Goal: Task Accomplishment & Management: Use online tool/utility

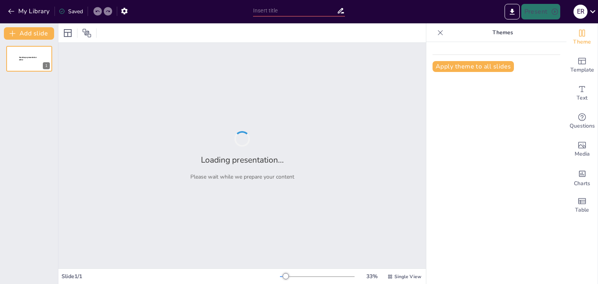
type input "[PERSON_NAME]: Definición y Aplicaciones Prácticas"
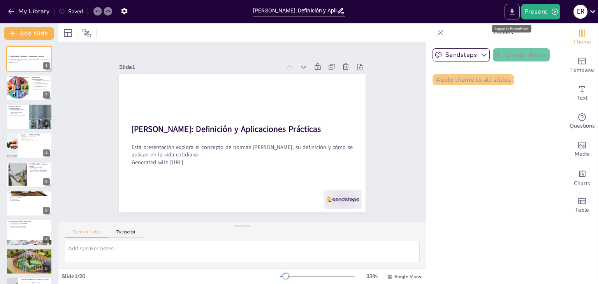
checkbox input "true"
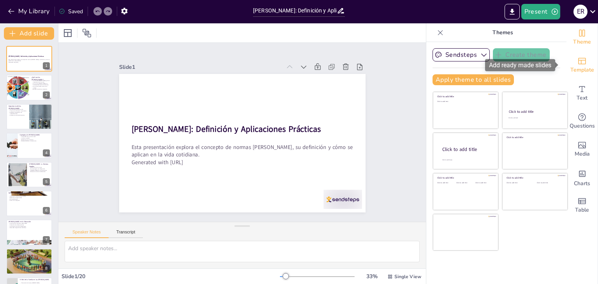
click at [575, 69] on span "Template" at bounding box center [582, 70] width 24 height 9
checkbox input "true"
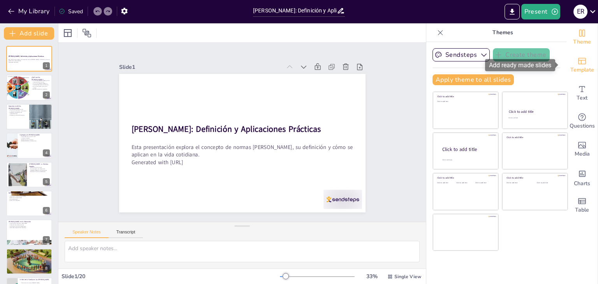
checkbox input "true"
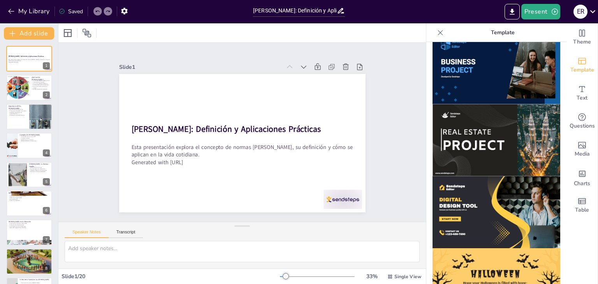
scroll to position [715, 0]
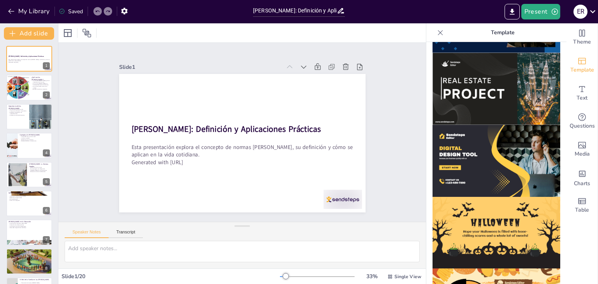
drag, startPoint x: 553, startPoint y: 257, endPoint x: 555, endPoint y: 271, distance: 14.2
click at [555, 271] on div at bounding box center [496, 163] width 140 height 242
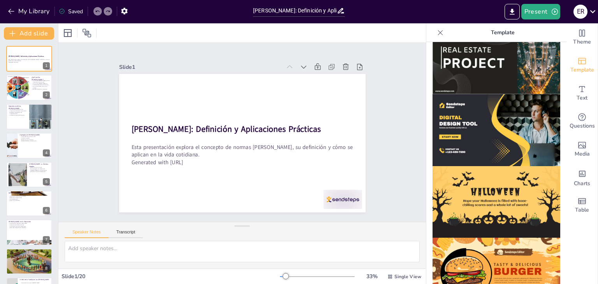
checkbox input "true"
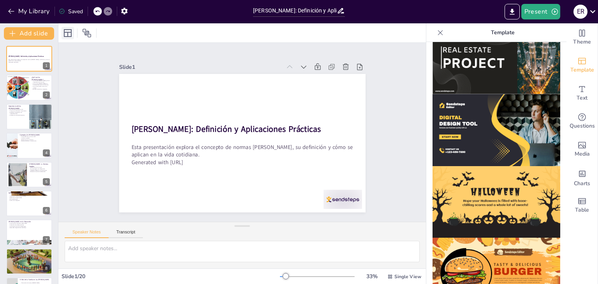
click at [72, 31] on icon at bounding box center [67, 32] width 9 height 9
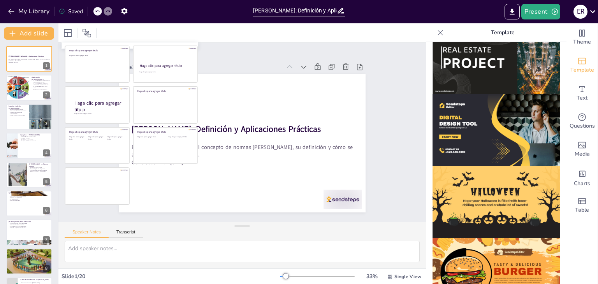
checkbox input "true"
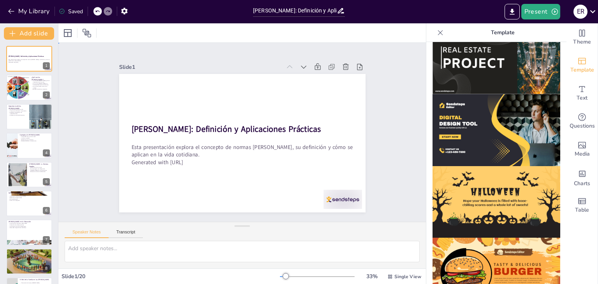
click at [271, 47] on div "Slide 1 [PERSON_NAME]: Definición y Aplicaciones Prácticas Esta presentación ex…" at bounding box center [242, 132] width 313 height 408
checkbox input "true"
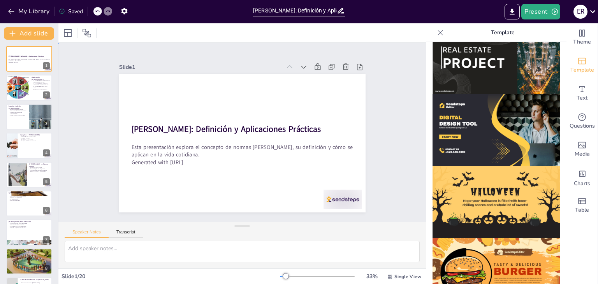
checkbox input "true"
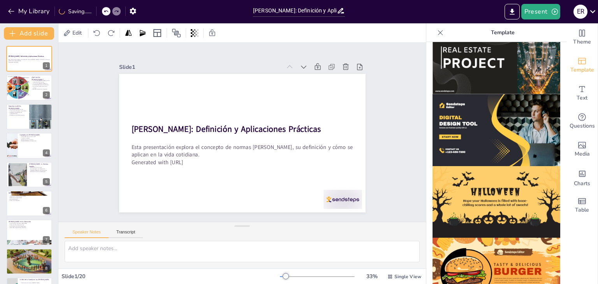
checkbox input "true"
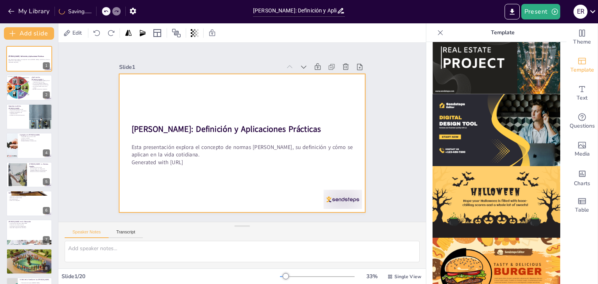
checkbox input "true"
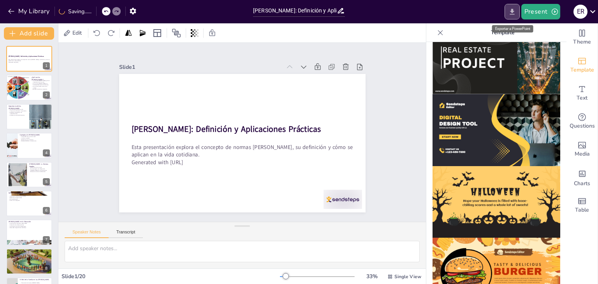
click at [513, 11] on icon "Export to PowerPoint" at bounding box center [512, 12] width 5 height 6
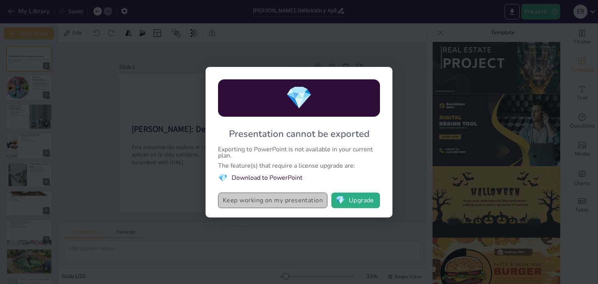
click at [303, 201] on button "Keep working on my presentation" at bounding box center [272, 201] width 109 height 16
checkbox input "true"
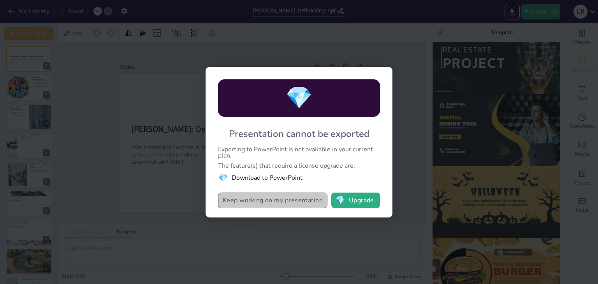
checkbox input "true"
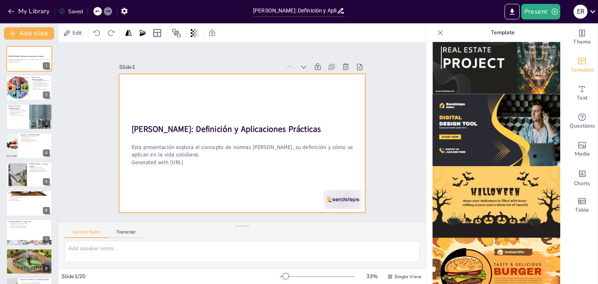
checkbox input "true"
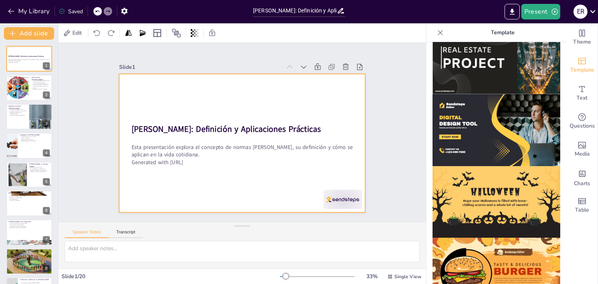
checkbox input "true"
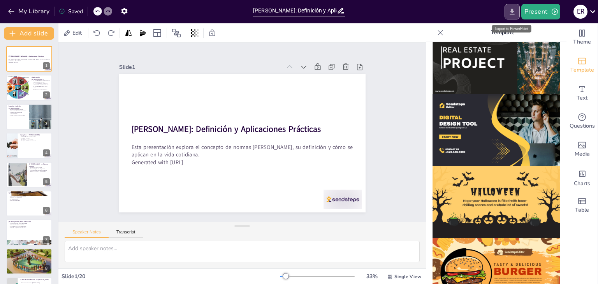
click at [510, 11] on icon "Export to PowerPoint" at bounding box center [512, 12] width 8 height 8
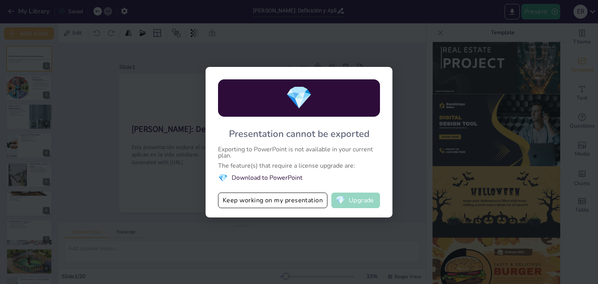
click at [355, 198] on button "💎 Upgrade" at bounding box center [355, 201] width 49 height 16
checkbox input "true"
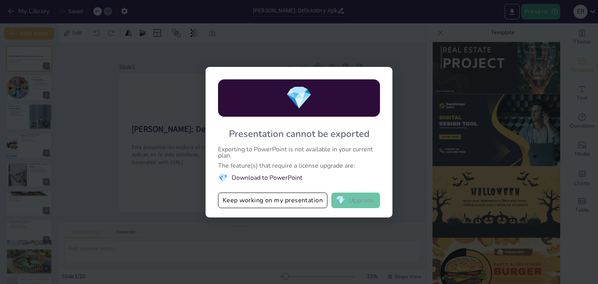
checkbox input "true"
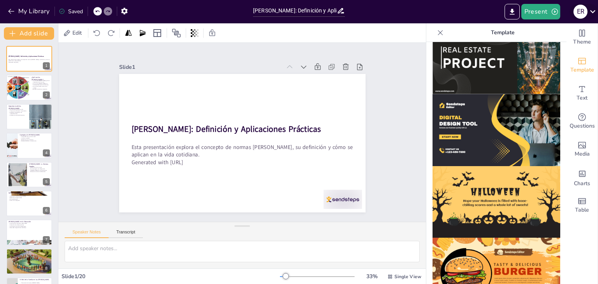
click at [592, 10] on icon at bounding box center [592, 11] width 11 height 11
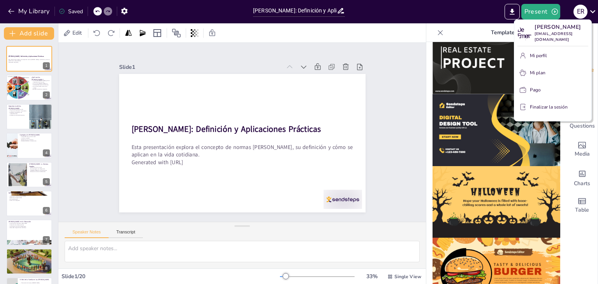
click at [444, 20] on div at bounding box center [299, 142] width 598 height 284
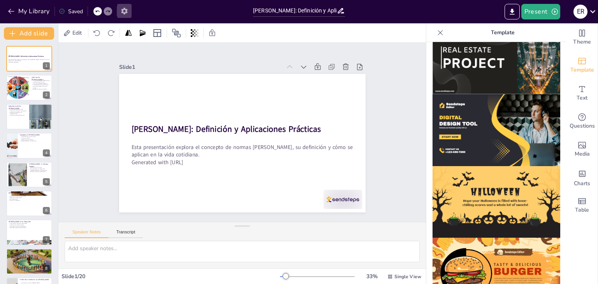
click at [127, 14] on icon "button" at bounding box center [124, 11] width 8 height 8
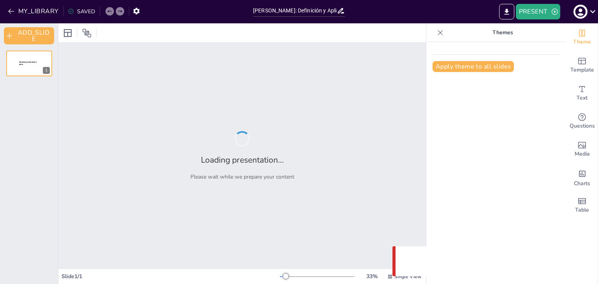
type input "[PERSON_NAME]: Definición y Aplicaciones Prácticas"
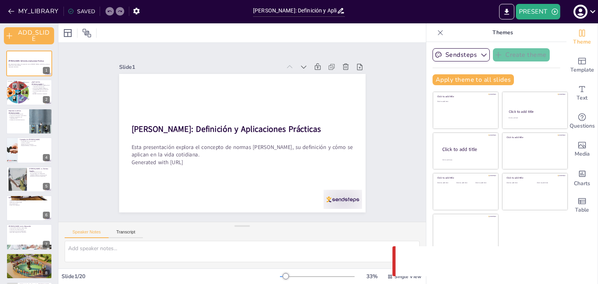
checkbox input "true"
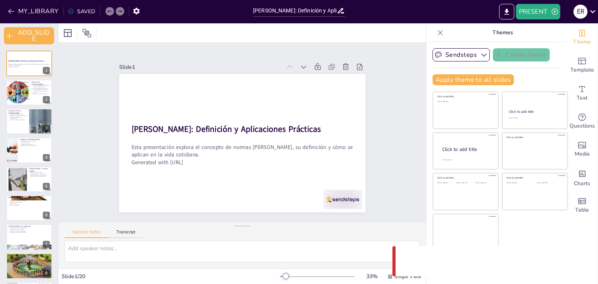
checkbox input "true"
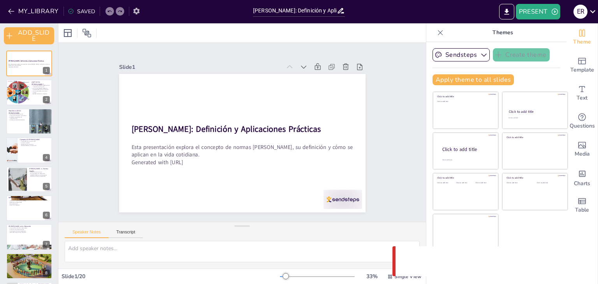
checkbox input "true"
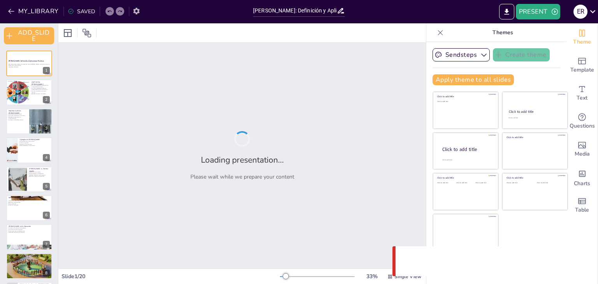
checkbox input "true"
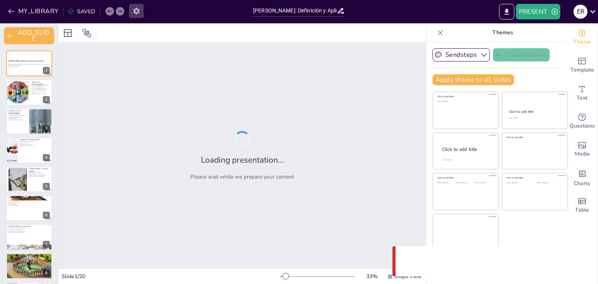
click at [134, 7] on icon "button" at bounding box center [136, 11] width 8 height 8
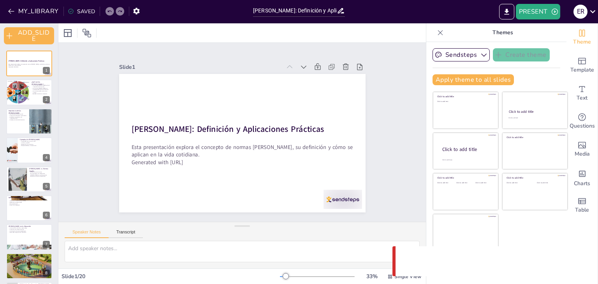
checkbox input "true"
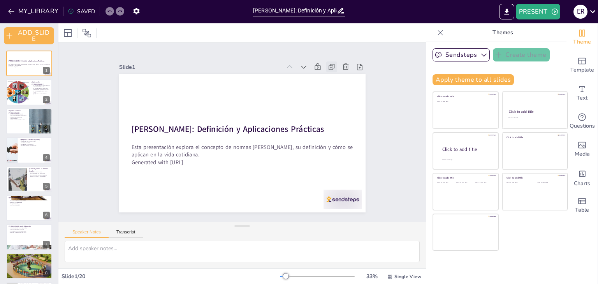
click at [339, 83] on icon at bounding box center [343, 87] width 9 height 9
